Goal: Task Accomplishment & Management: Complete application form

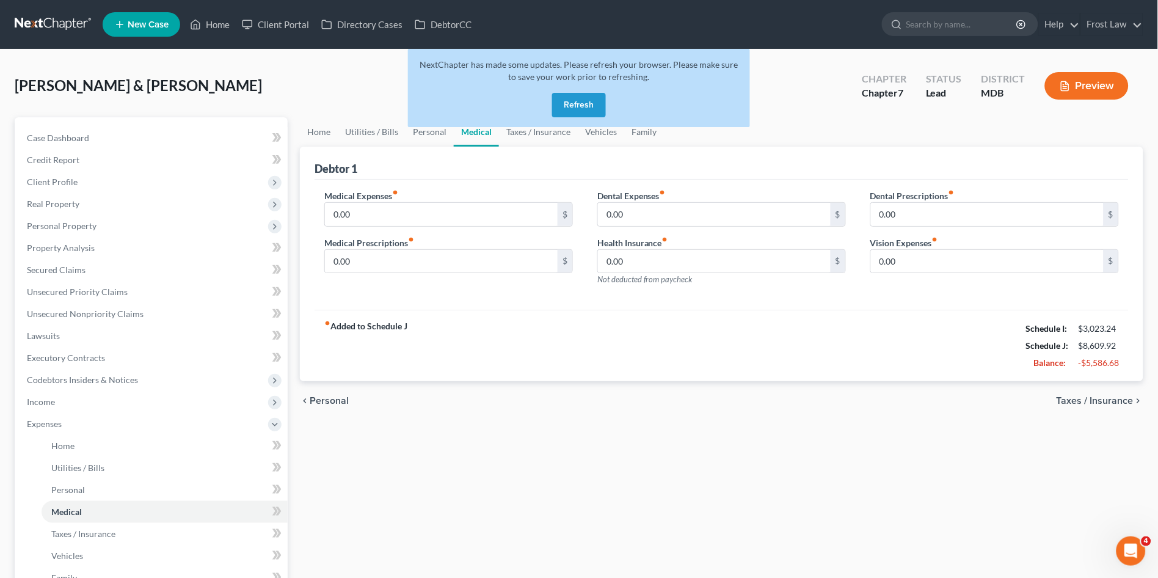
click at [572, 103] on button "Refresh" at bounding box center [579, 105] width 54 height 24
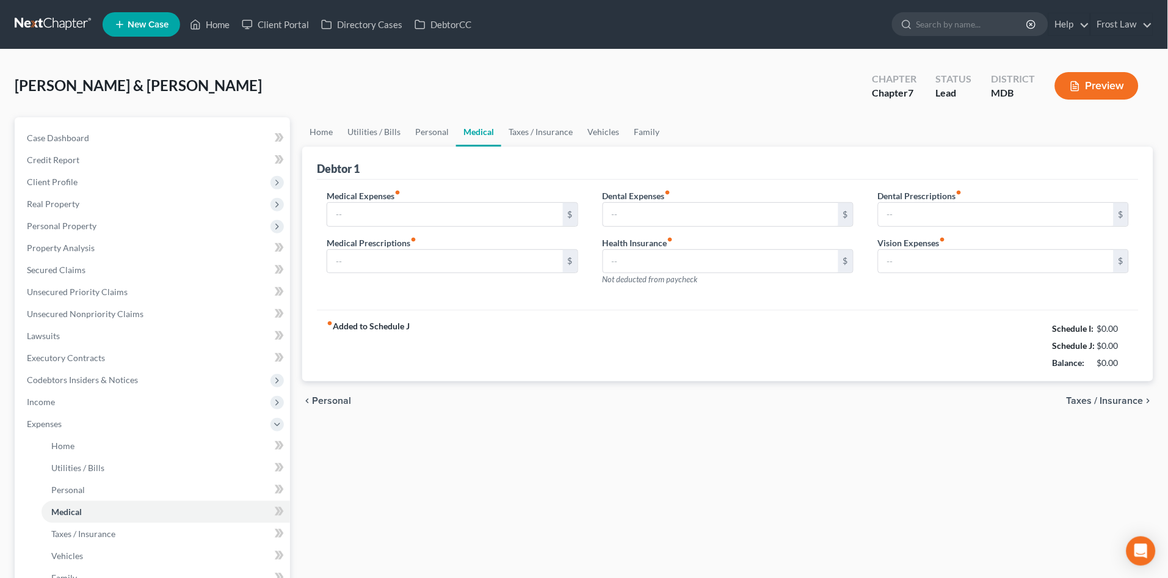
type input "0.00"
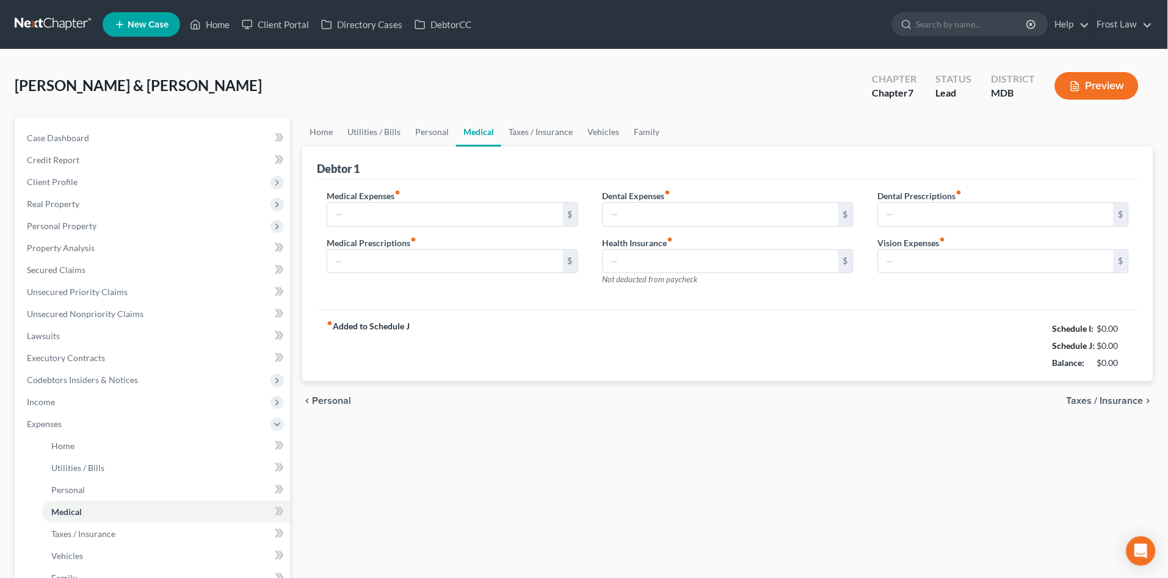
type input "0.00"
